Goal: Find specific page/section

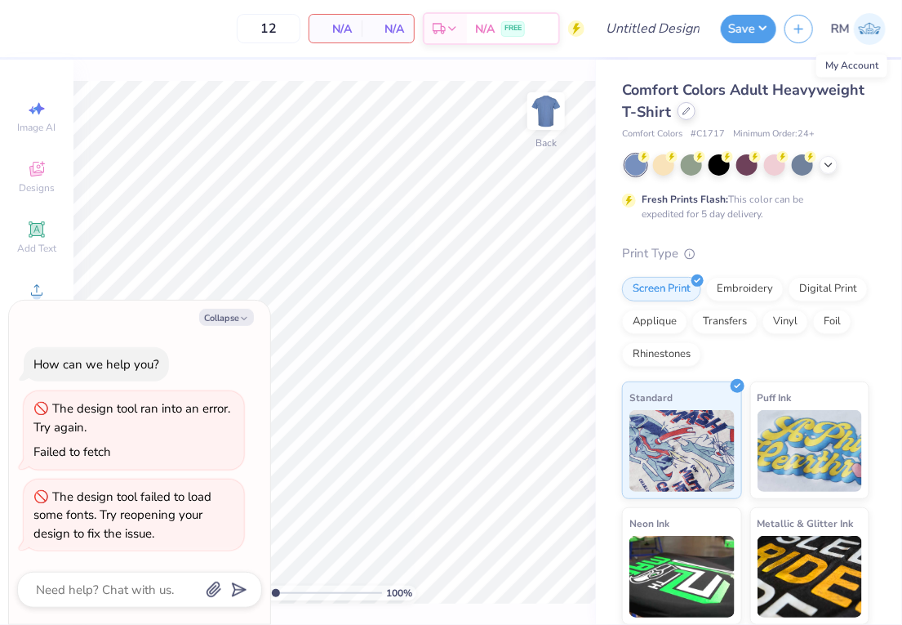
click at [683, 111] on icon at bounding box center [687, 111] width 8 height 8
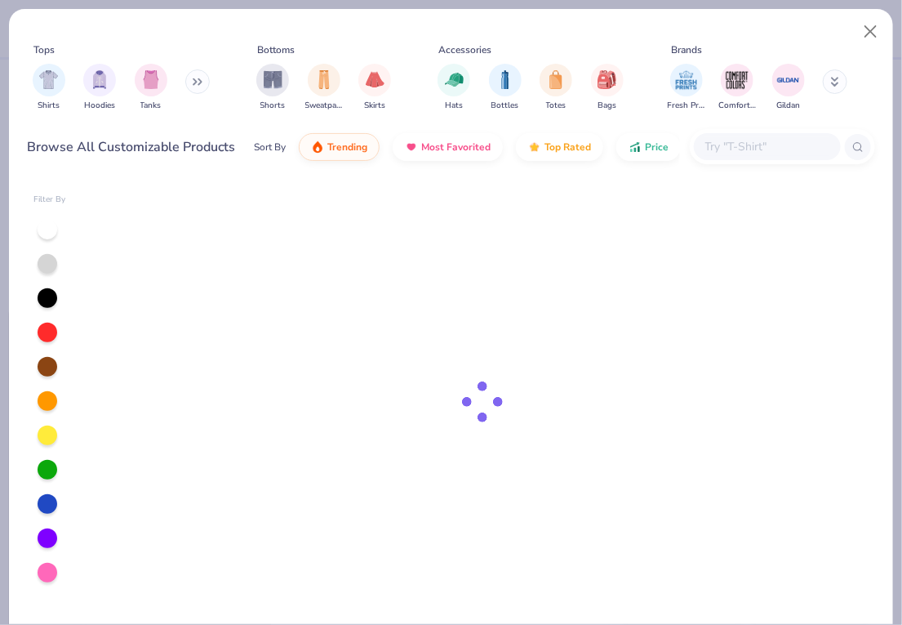
type textarea "x"
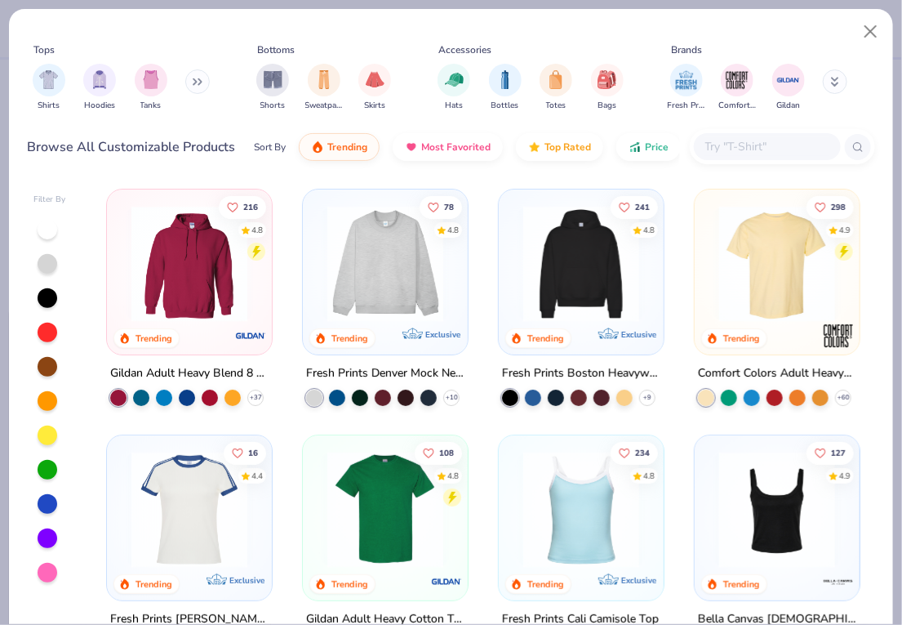
click at [734, 136] on div at bounding box center [767, 146] width 147 height 27
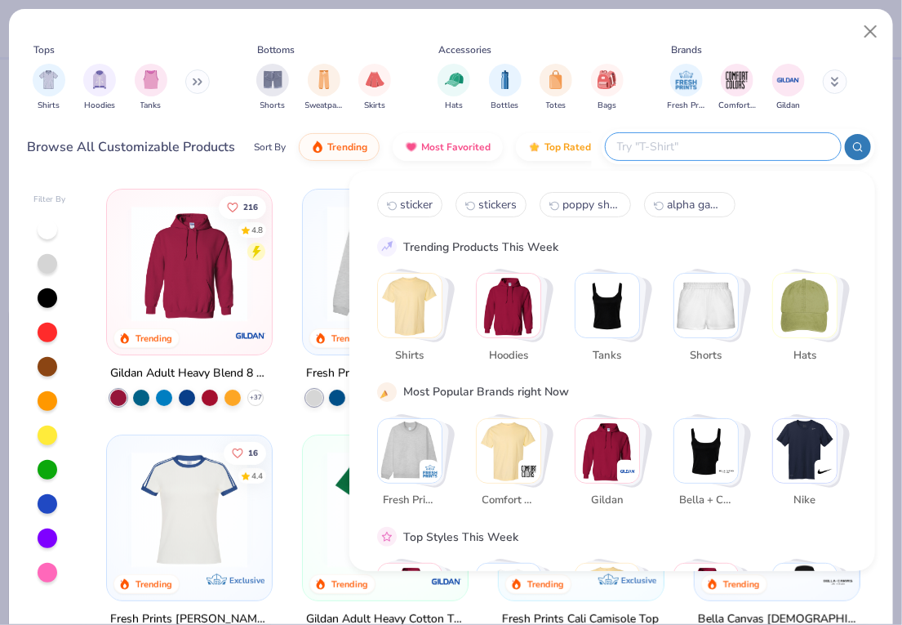
paste input "0891"
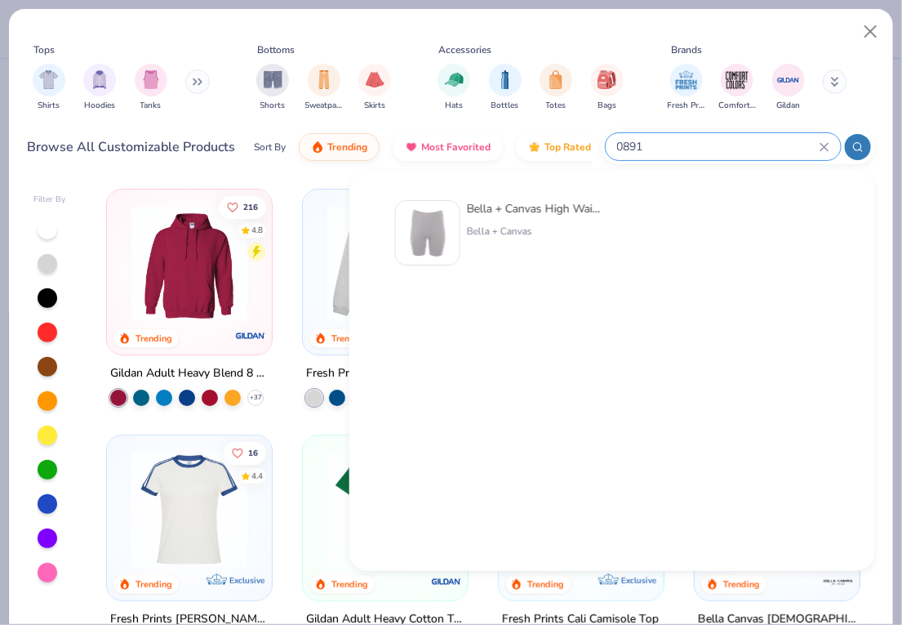
type input "0891"
click at [829, 147] on icon at bounding box center [825, 147] width 10 height 10
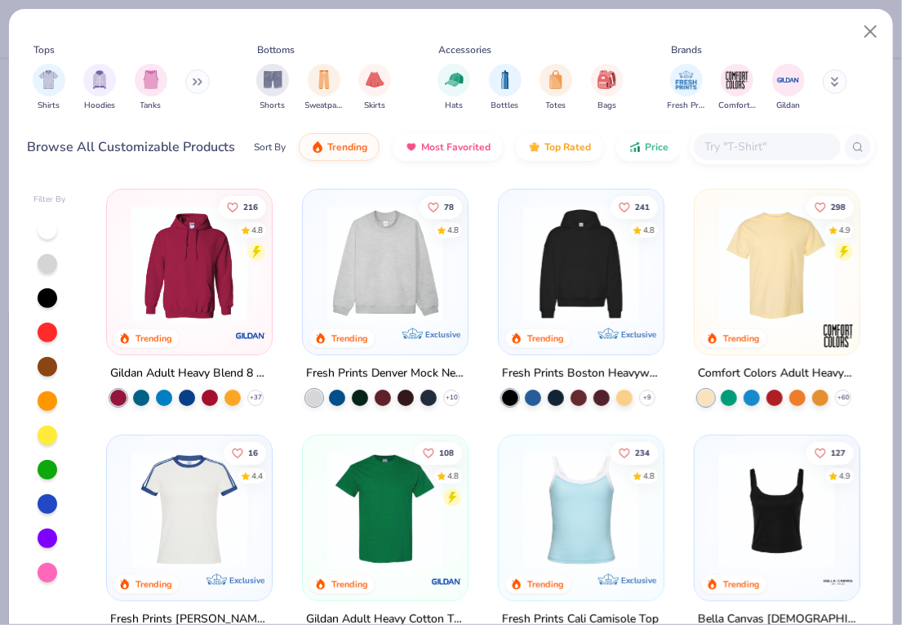
paste input "B121CF"
click at [792, 149] on input "B121CF" at bounding box center [762, 146] width 116 height 19
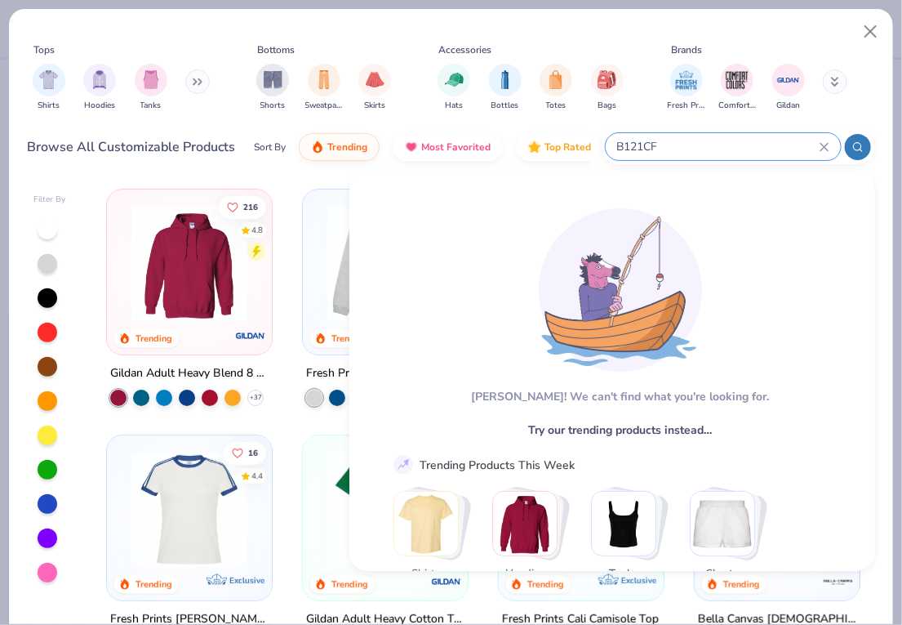
type input "B121CF"
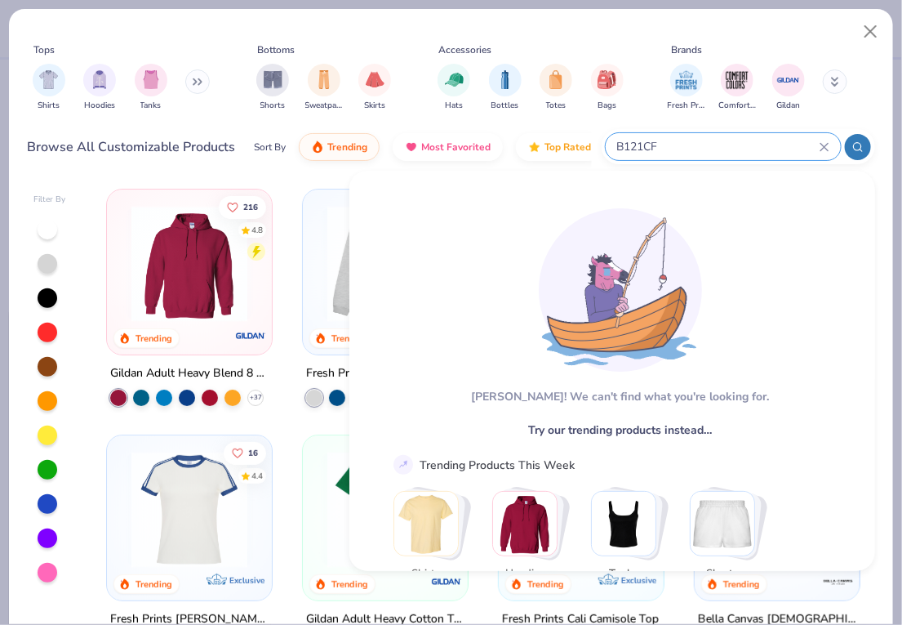
click at [821, 143] on icon at bounding box center [824, 146] width 7 height 7
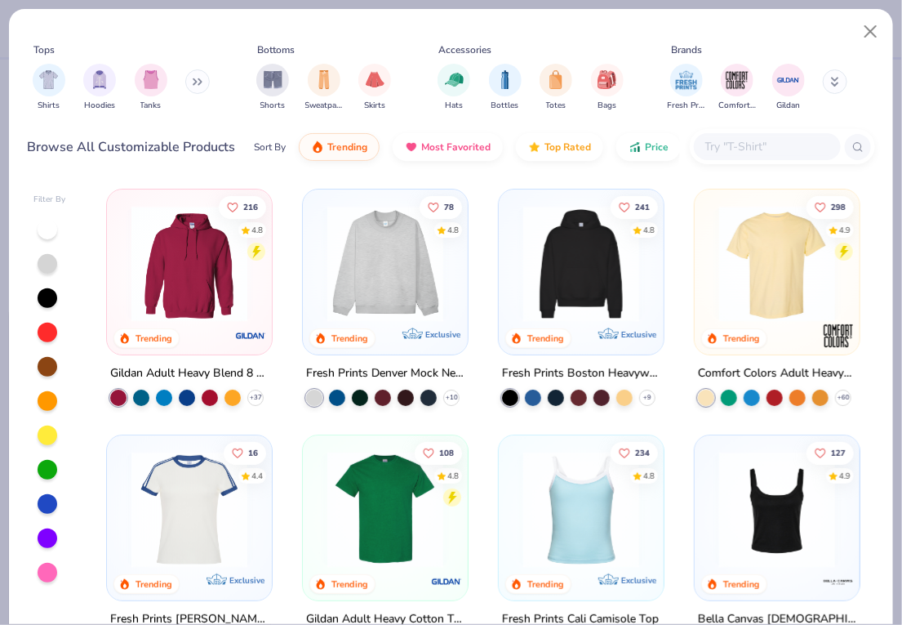
click at [698, 136] on div at bounding box center [782, 146] width 185 height 35
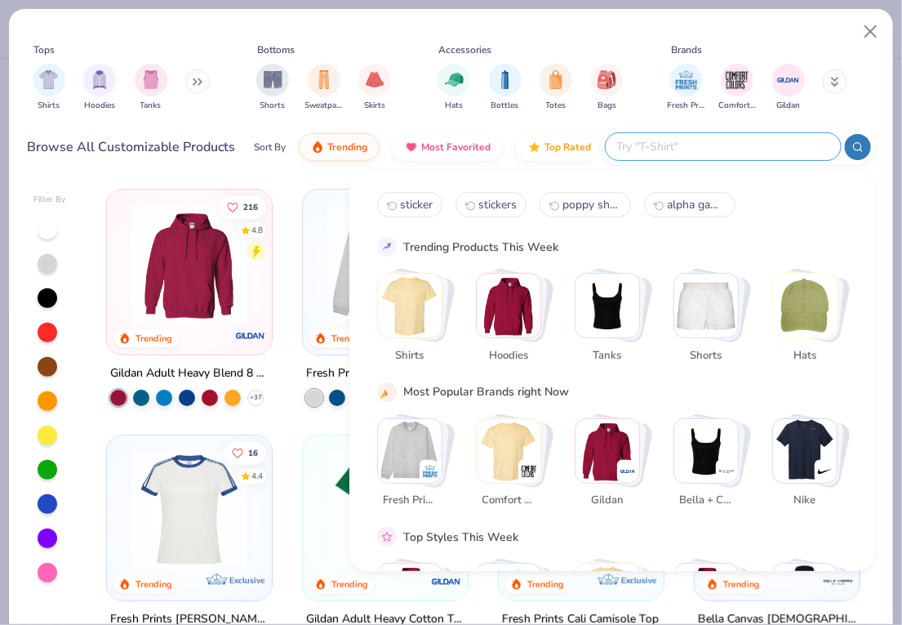
paste input "US880"
type input "US880"
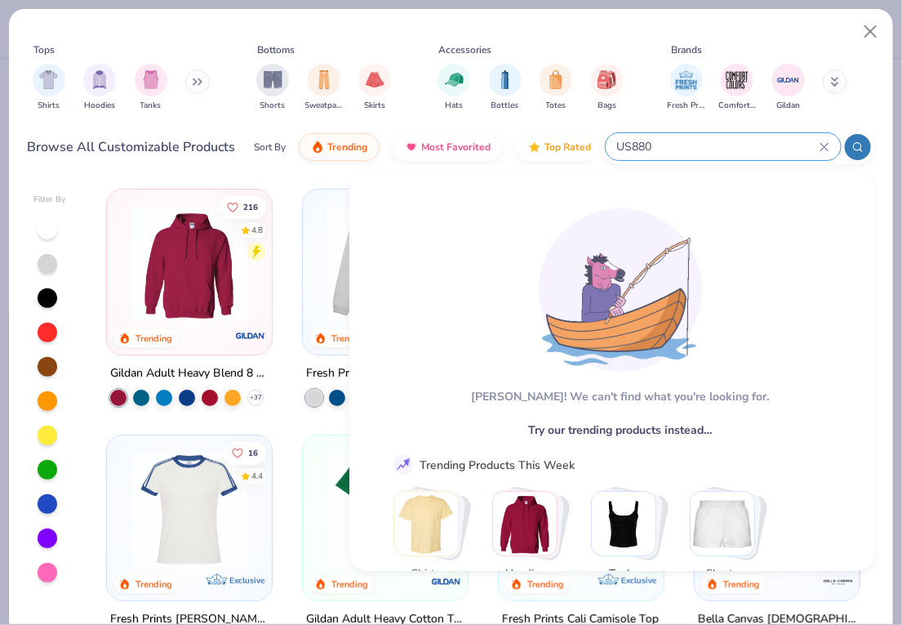
click at [817, 148] on input "US880" at bounding box center [718, 146] width 204 height 19
click at [827, 146] on icon at bounding box center [825, 147] width 10 height 10
